Goal: Task Accomplishment & Management: Use online tool/utility

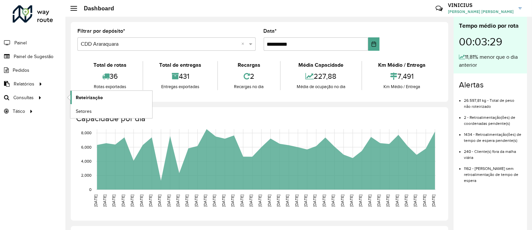
click at [82, 94] on span "Roteirização" at bounding box center [89, 97] width 27 height 7
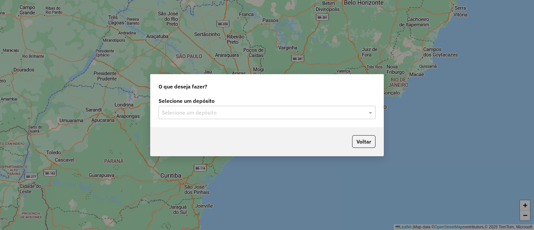
click at [258, 117] on div "Selecione um depósito" at bounding box center [266, 112] width 217 height 13
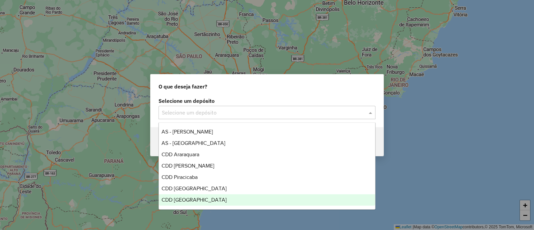
click at [220, 195] on div "CDD [GEOGRAPHIC_DATA]" at bounding box center [267, 199] width 216 height 11
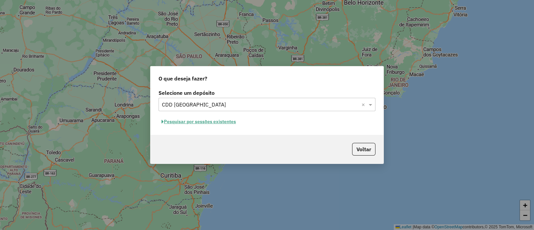
click at [224, 127] on div "Selecione um depósito Selecione um depósito × CDD [GEOGRAPHIC_DATA] × Pesquisar…" at bounding box center [266, 111] width 233 height 47
click at [228, 122] on button "Pesquisar por sessões existentes" at bounding box center [198, 121] width 80 height 10
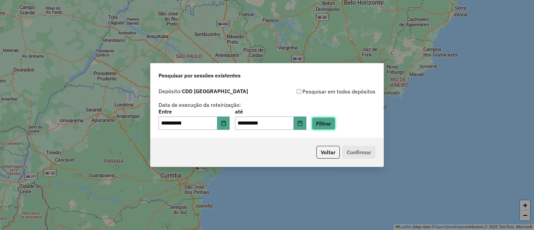
click at [327, 117] on button "Filtrar" at bounding box center [323, 123] width 24 height 13
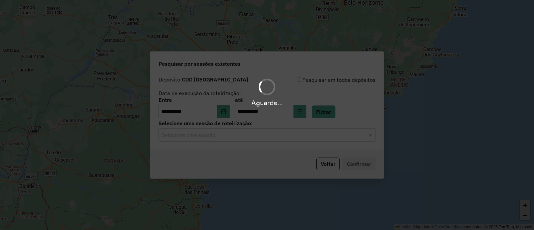
click at [216, 137] on input "text" at bounding box center [260, 135] width 197 height 8
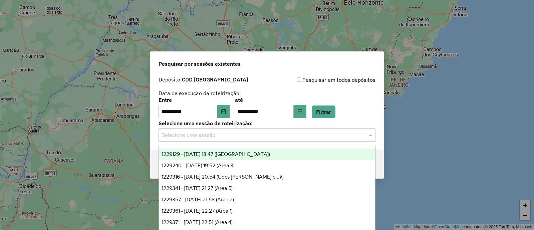
click at [239, 150] on div "1229129 - [DATE] 18:47 ([GEOGRAPHIC_DATA])" at bounding box center [267, 153] width 216 height 11
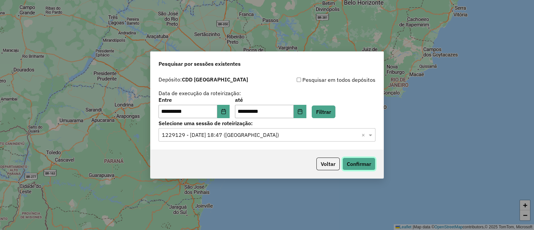
click at [356, 159] on button "Confirmar" at bounding box center [358, 163] width 33 height 13
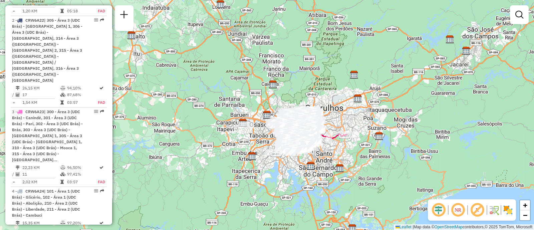
scroll to position [316, 0]
